Goal: Information Seeking & Learning: Learn about a topic

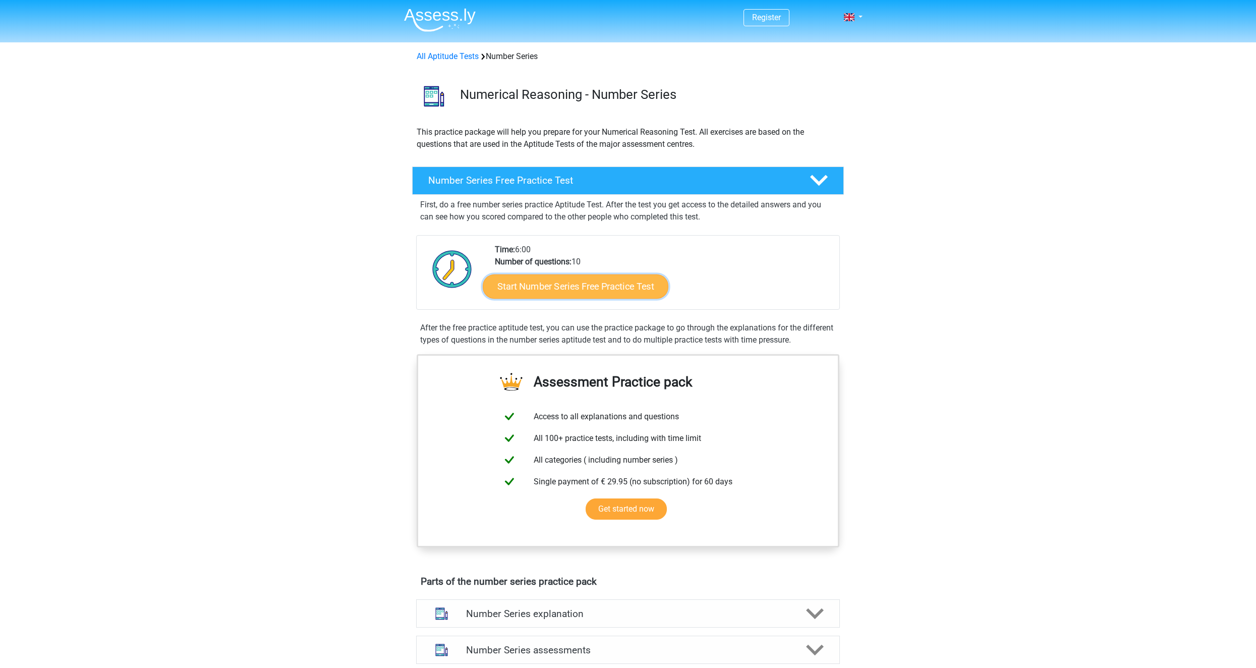
click at [533, 285] on link "Start Number Series Free Practice Test" at bounding box center [576, 286] width 186 height 24
click at [524, 284] on link "Start Number Series Free Practice Test" at bounding box center [576, 286] width 186 height 24
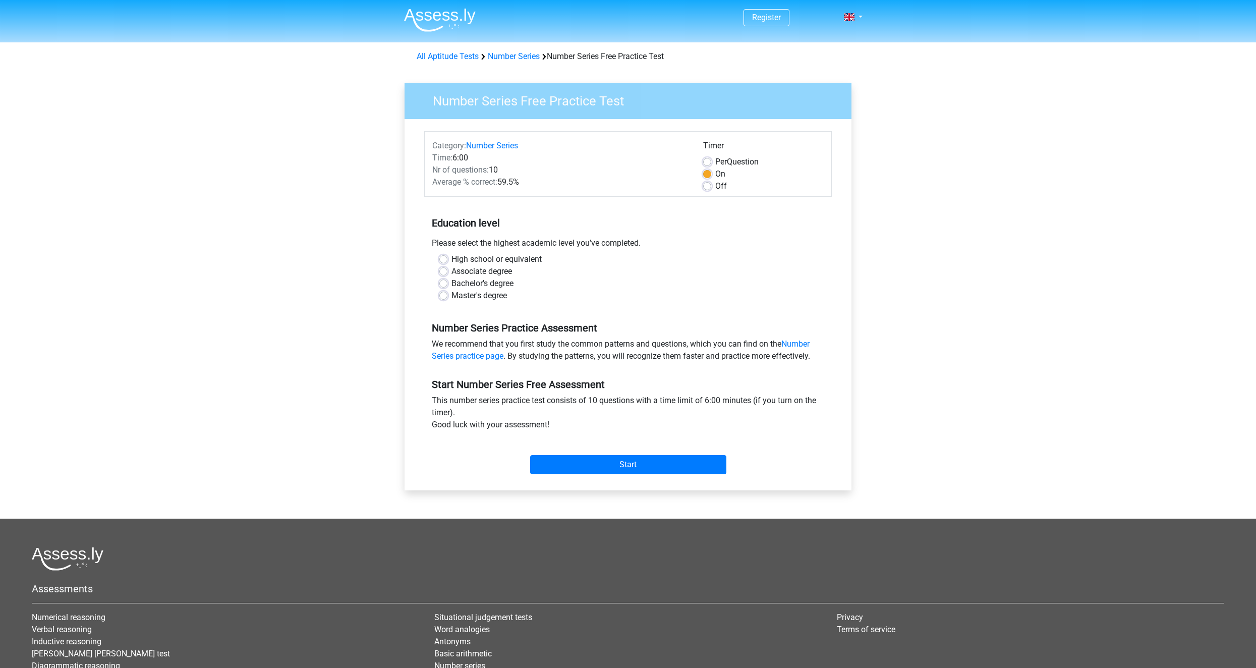
click at [451, 262] on label "High school or equivalent" at bounding box center [496, 259] width 90 height 12
click at [443, 262] on input "High school or equivalent" at bounding box center [443, 258] width 8 height 10
radio input "true"
click at [584, 461] on input "Start" at bounding box center [628, 464] width 196 height 19
click at [555, 469] on input "Start" at bounding box center [628, 464] width 196 height 19
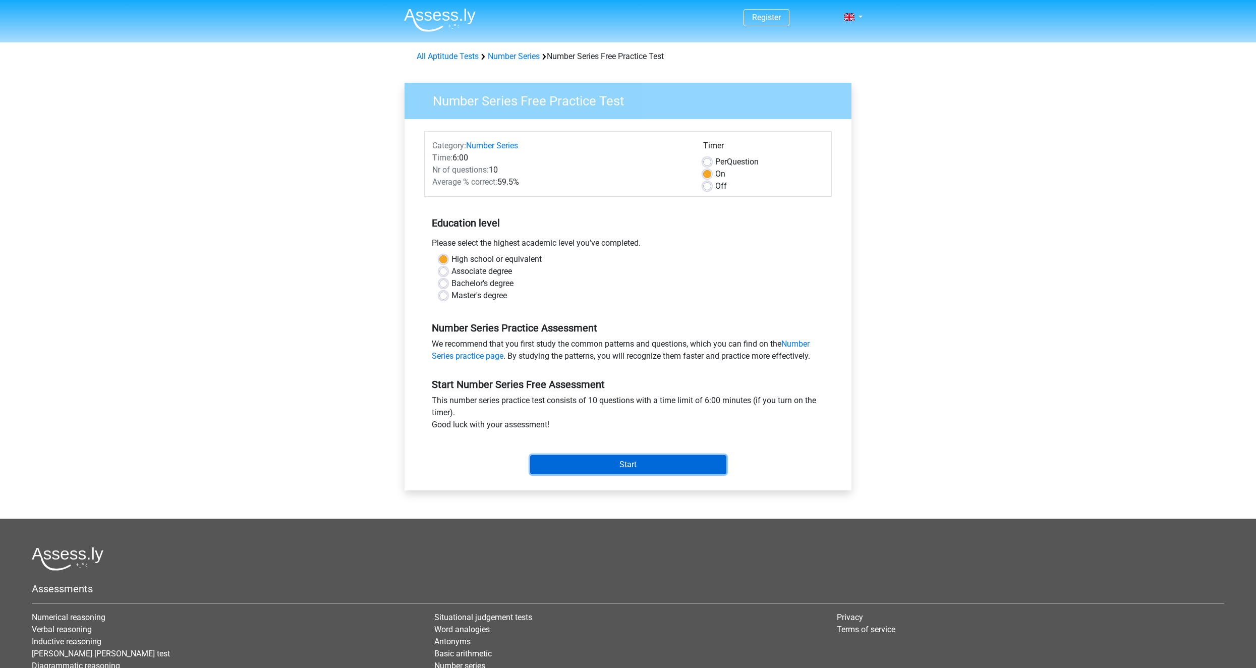
click at [619, 469] on input "Start" at bounding box center [628, 464] width 196 height 19
click at [612, 469] on input "Start" at bounding box center [628, 464] width 196 height 19
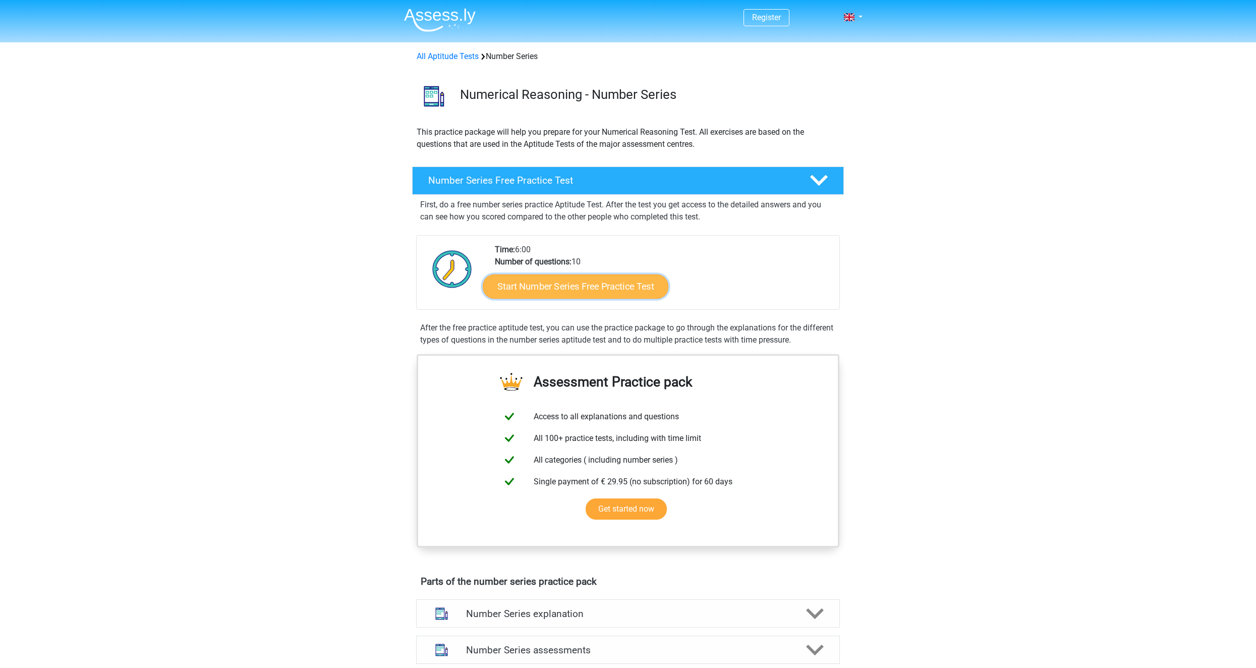
click at [574, 288] on link "Start Number Series Free Practice Test" at bounding box center [576, 286] width 186 height 24
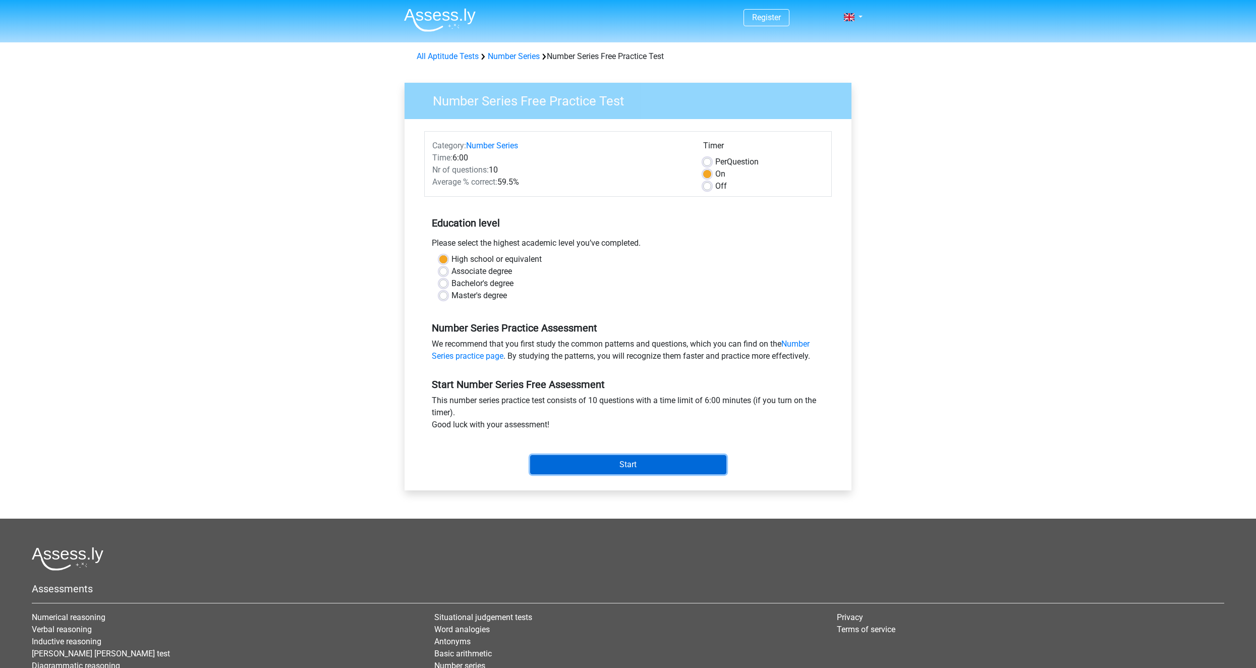
click at [643, 459] on input "Start" at bounding box center [628, 464] width 196 height 19
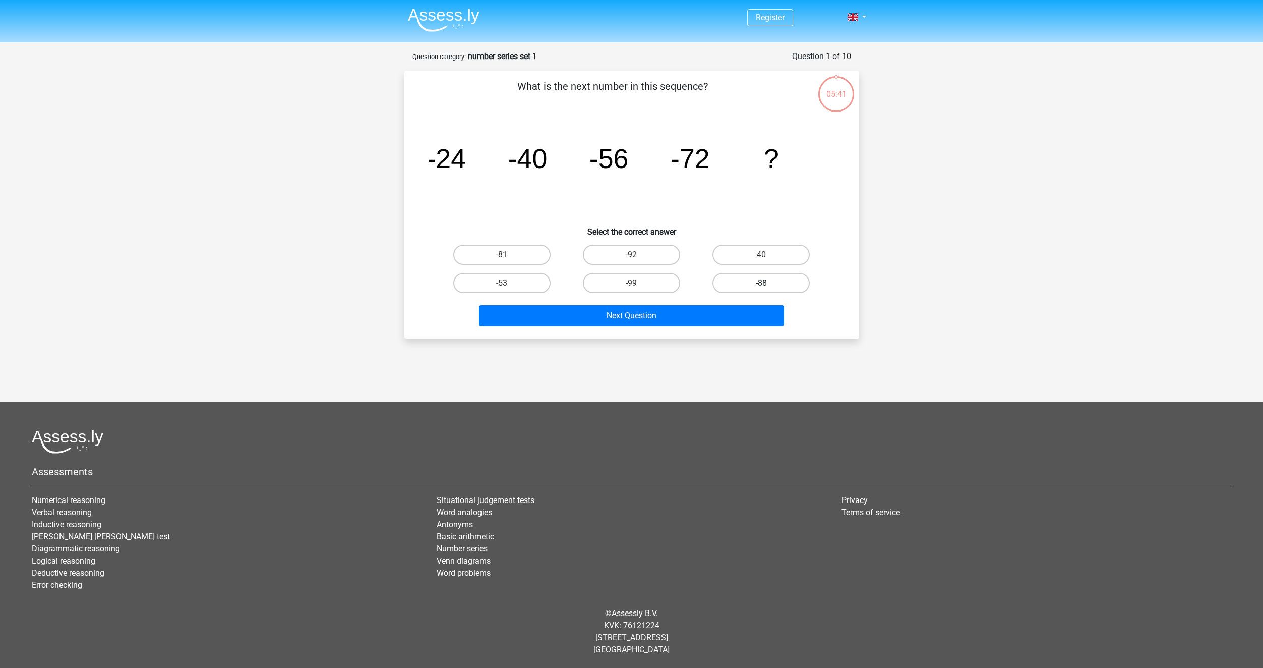
click at [788, 283] on label "-88" at bounding box center [761, 283] width 97 height 20
click at [768, 283] on input "-88" at bounding box center [765, 286] width 7 height 7
radio input "true"
click at [643, 318] on button "Next Question" at bounding box center [631, 315] width 305 height 21
click at [520, 255] on label "-30" at bounding box center [501, 255] width 97 height 20
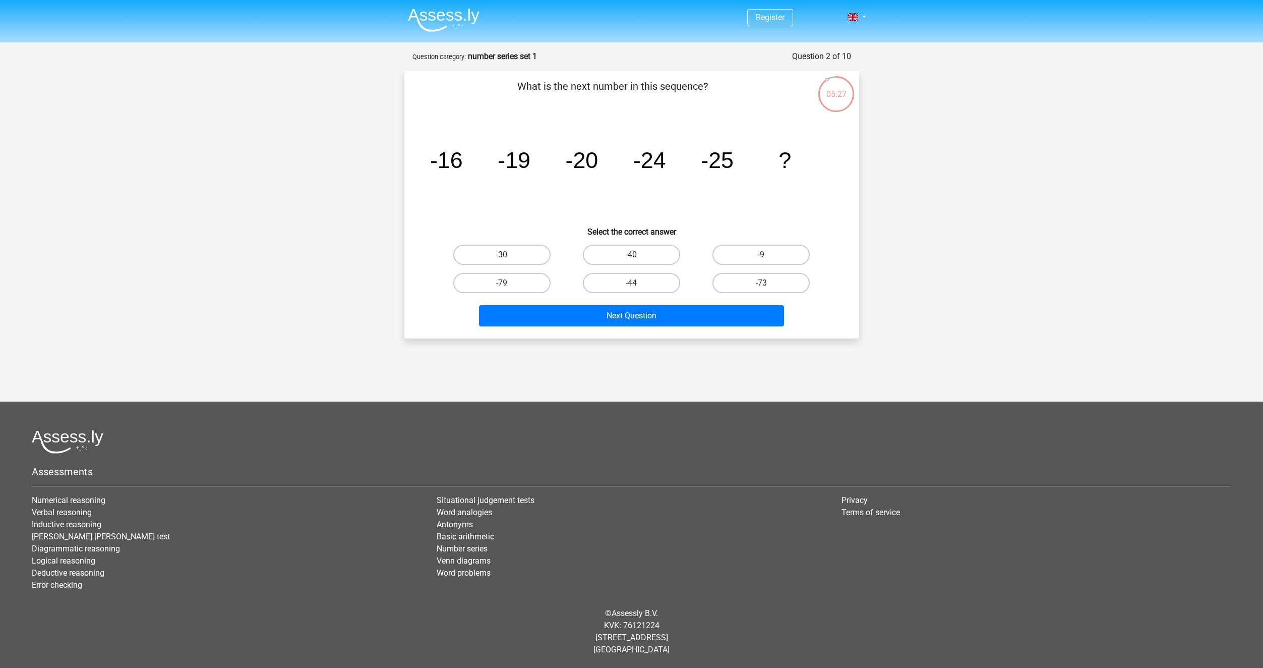
click at [508, 255] on input "-30" at bounding box center [505, 258] width 7 height 7
radio input "true"
click at [605, 320] on button "Next Question" at bounding box center [631, 315] width 305 height 21
click at [522, 252] on label "-82" at bounding box center [501, 255] width 97 height 20
click at [508, 255] on input "-82" at bounding box center [505, 258] width 7 height 7
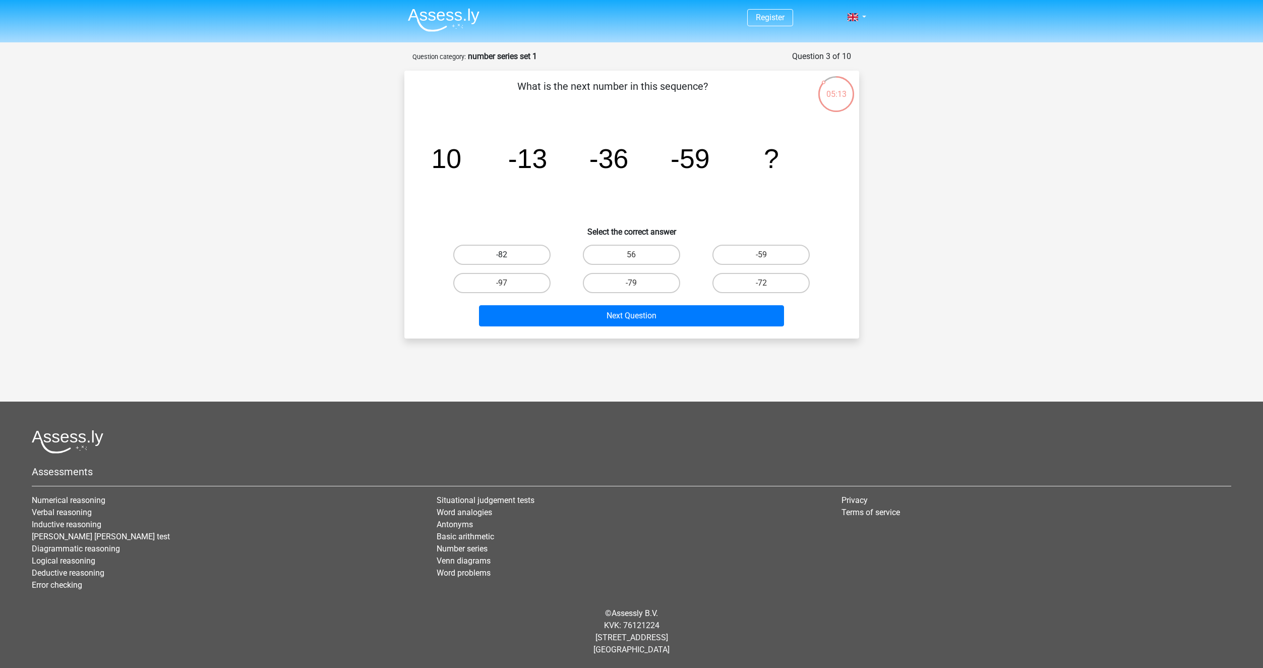
radio input "true"
click at [602, 318] on button "Next Question" at bounding box center [631, 315] width 305 height 21
click at [507, 257] on input "28" at bounding box center [505, 258] width 7 height 7
radio input "true"
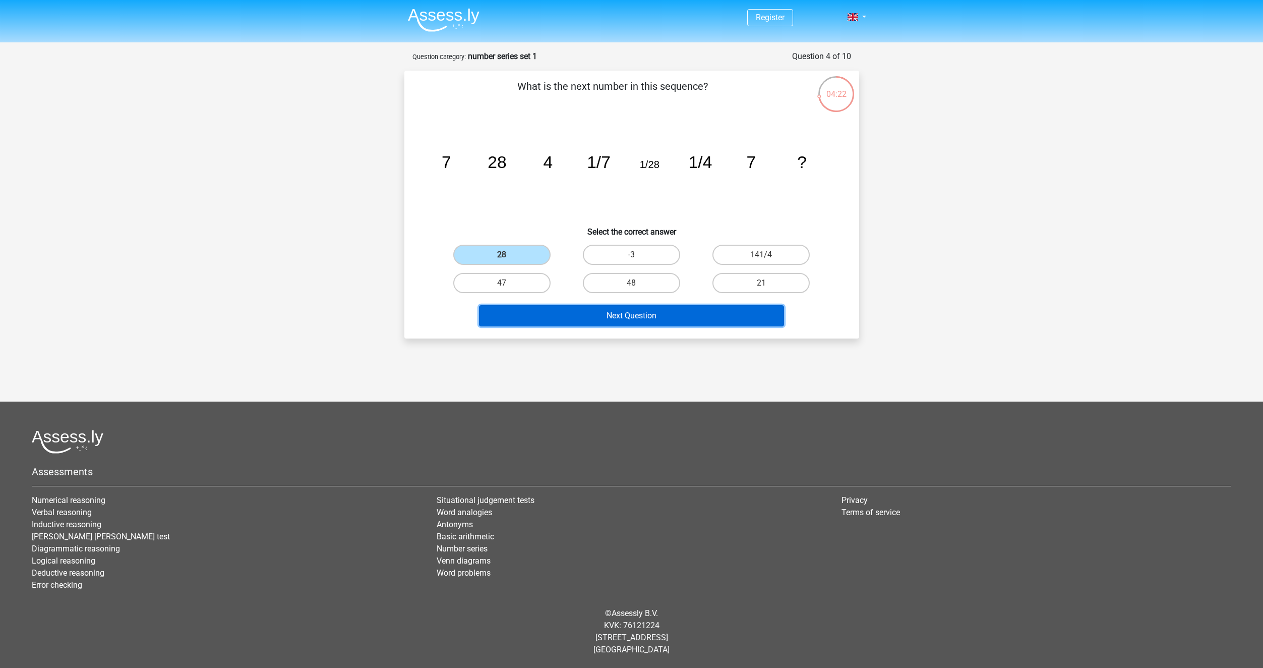
drag, startPoint x: 600, startPoint y: 313, endPoint x: 594, endPoint y: 334, distance: 22.0
click at [604, 315] on button "Next Question" at bounding box center [631, 315] width 305 height 21
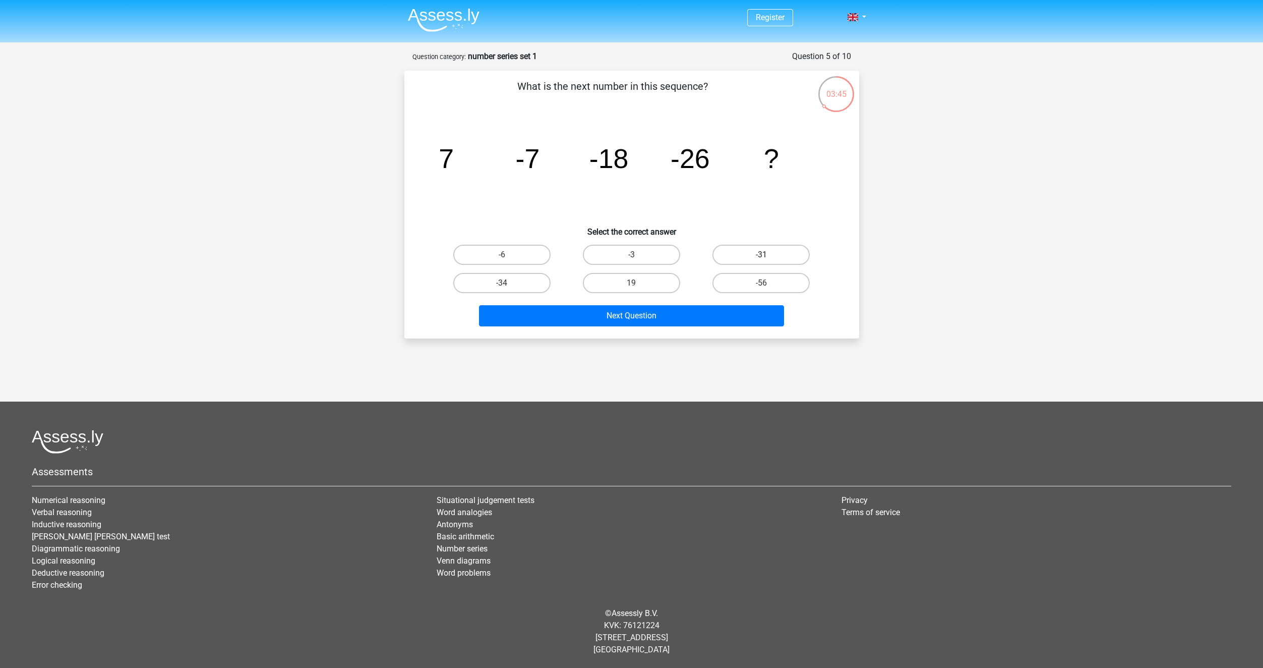
click at [754, 253] on label "-31" at bounding box center [761, 255] width 97 height 20
click at [762, 255] on input "-31" at bounding box center [765, 258] width 7 height 7
radio input "true"
click at [713, 315] on button "Next Question" at bounding box center [631, 315] width 305 height 21
click at [537, 259] on label "-513/625" at bounding box center [501, 255] width 97 height 20
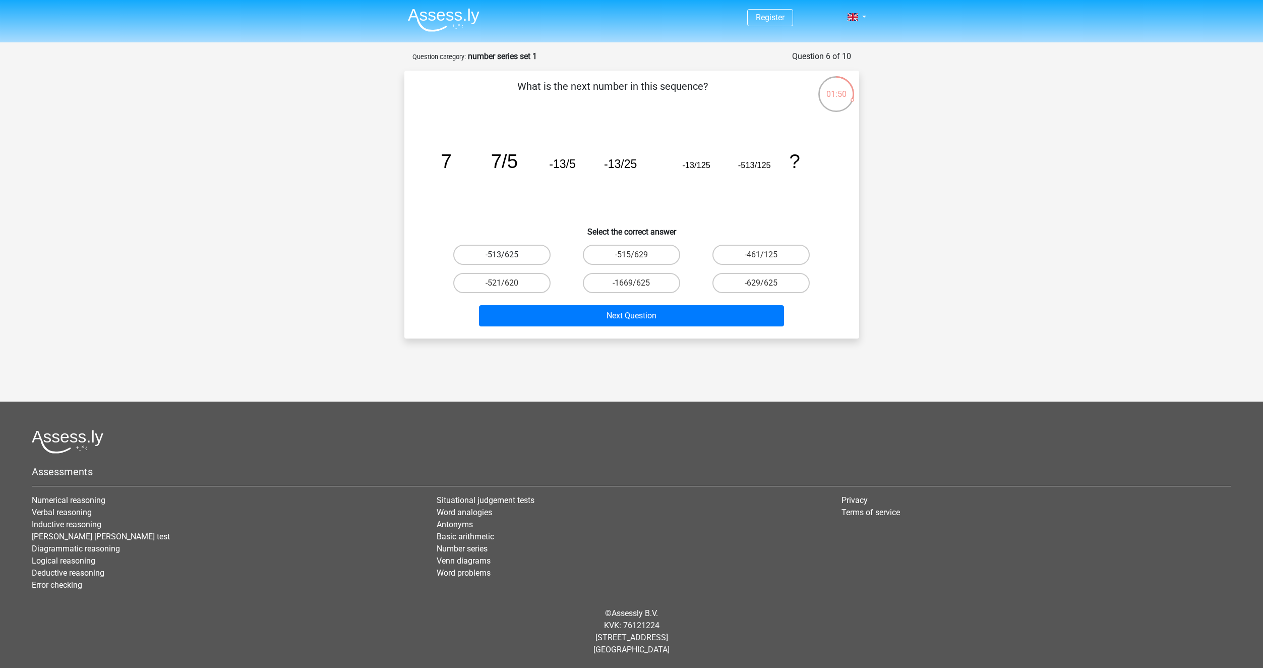
click at [508, 259] on input "-513/625" at bounding box center [505, 258] width 7 height 7
radio input "true"
drag, startPoint x: 614, startPoint y: 312, endPoint x: 604, endPoint y: 325, distance: 16.5
click at [614, 313] on button "Next Question" at bounding box center [631, 315] width 305 height 21
click at [758, 252] on label "-29/22" at bounding box center [761, 255] width 97 height 20
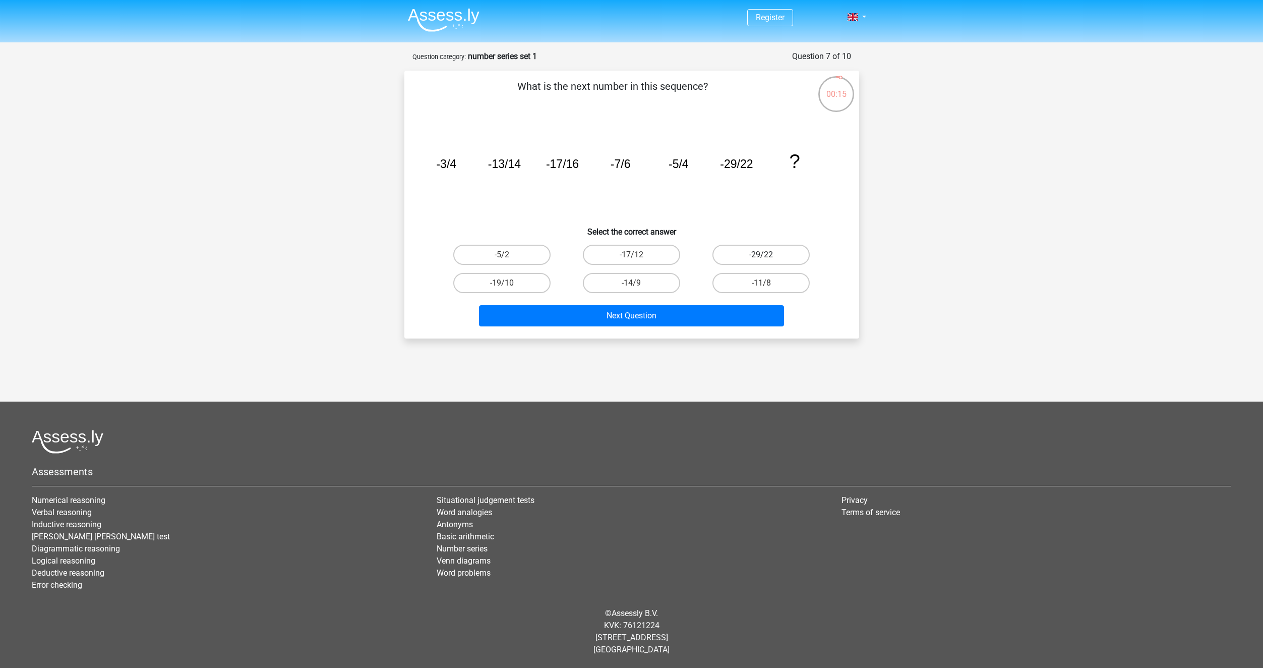
click at [762, 255] on input "-29/22" at bounding box center [765, 258] width 7 height 7
radio input "true"
click at [680, 314] on button "Next Question" at bounding box center [631, 315] width 305 height 21
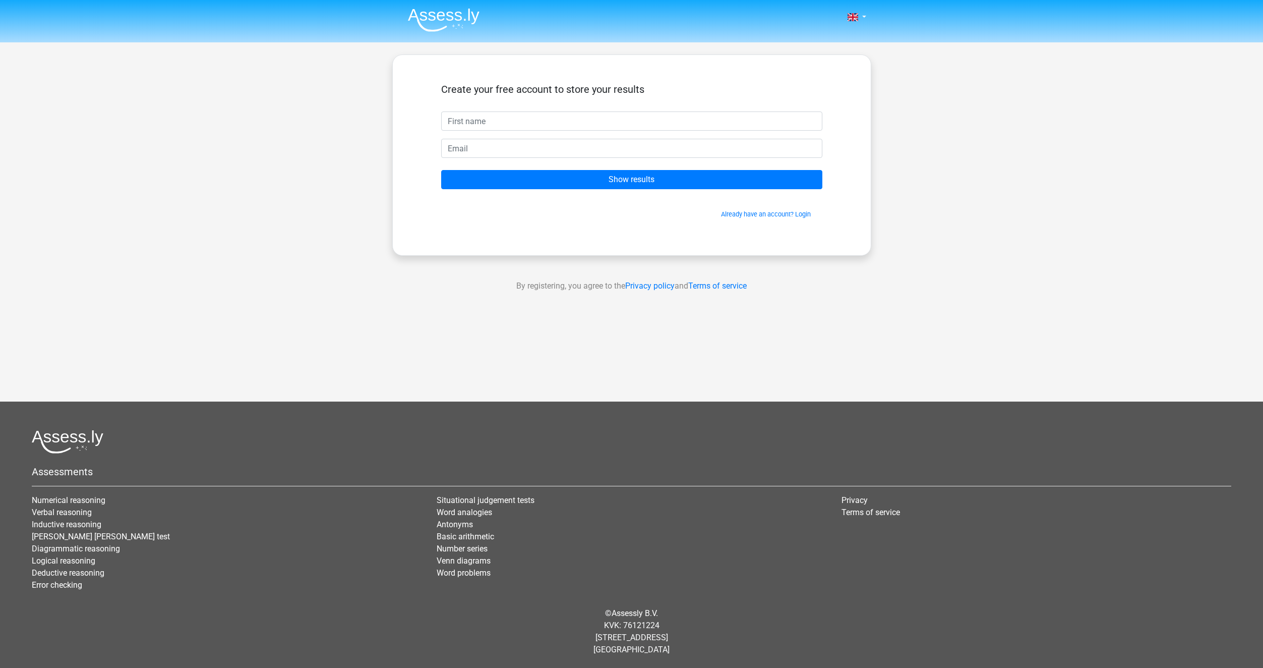
click at [526, 122] on input "text" at bounding box center [631, 120] width 381 height 19
type input "[PERSON_NAME]"
click at [502, 145] on input "email" at bounding box center [631, 148] width 381 height 19
type input "[EMAIL_ADDRESS][DOMAIN_NAME]"
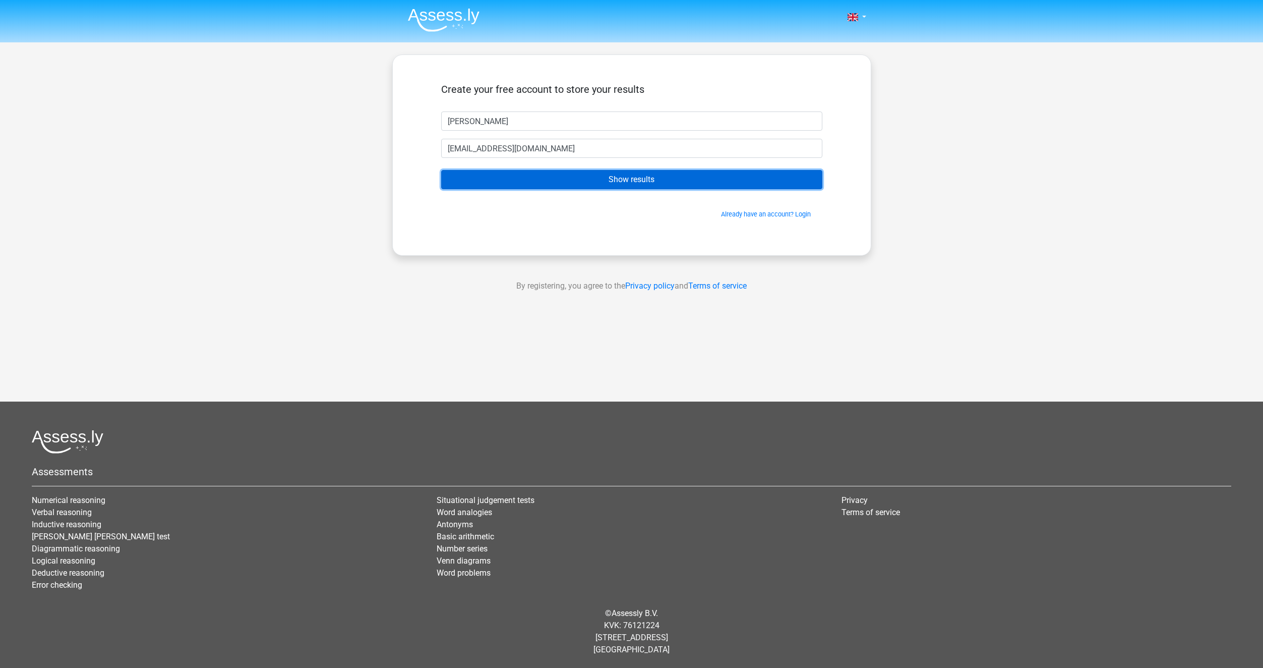
click at [537, 180] on input "Show results" at bounding box center [631, 179] width 381 height 19
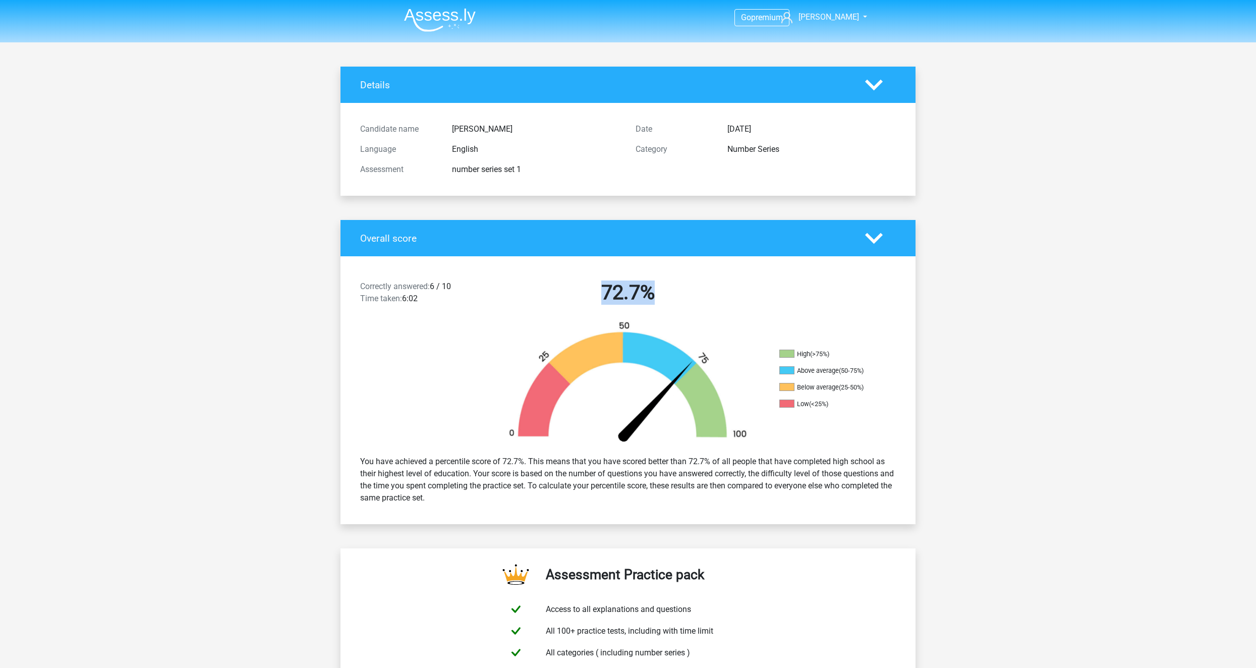
drag, startPoint x: 594, startPoint y: 287, endPoint x: 660, endPoint y: 293, distance: 66.3
click at [660, 293] on h2 "72.7%" at bounding box center [628, 292] width 260 height 24
copy h2 "72.7%"
click at [637, 283] on h2 "72.7%" at bounding box center [628, 292] width 260 height 24
